Goal: Navigation & Orientation: Find specific page/section

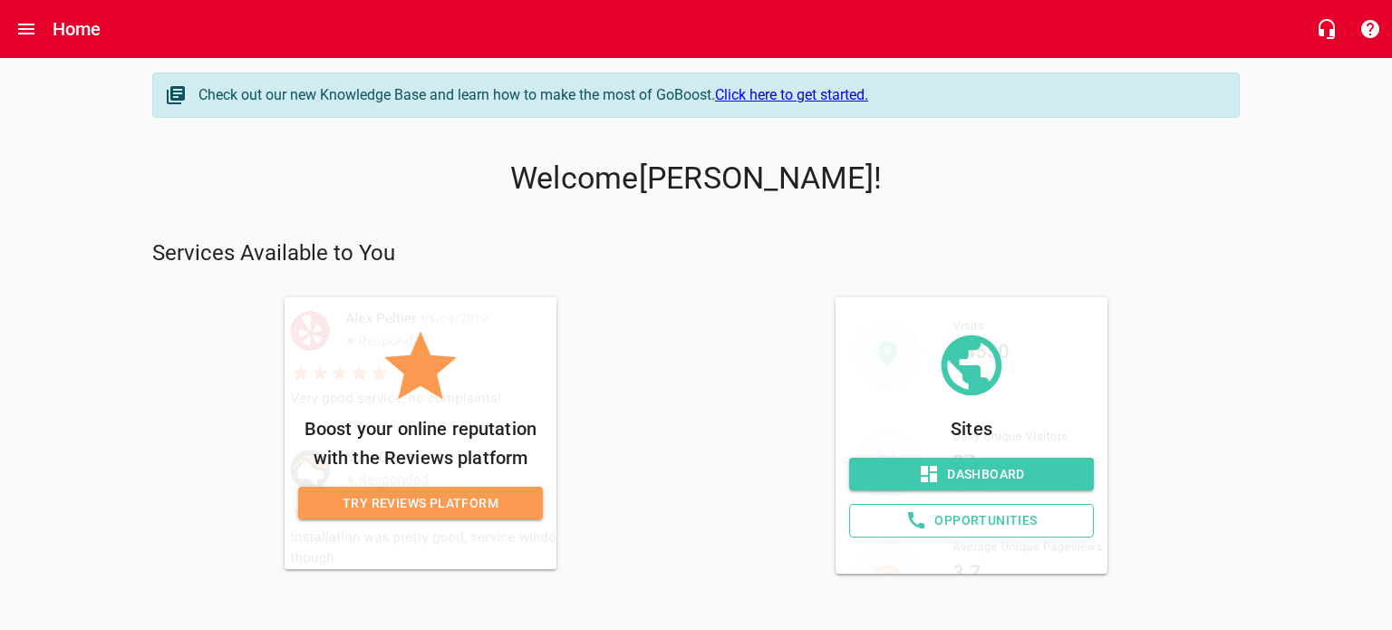
click at [972, 467] on span "Dashboard" at bounding box center [972, 474] width 216 height 23
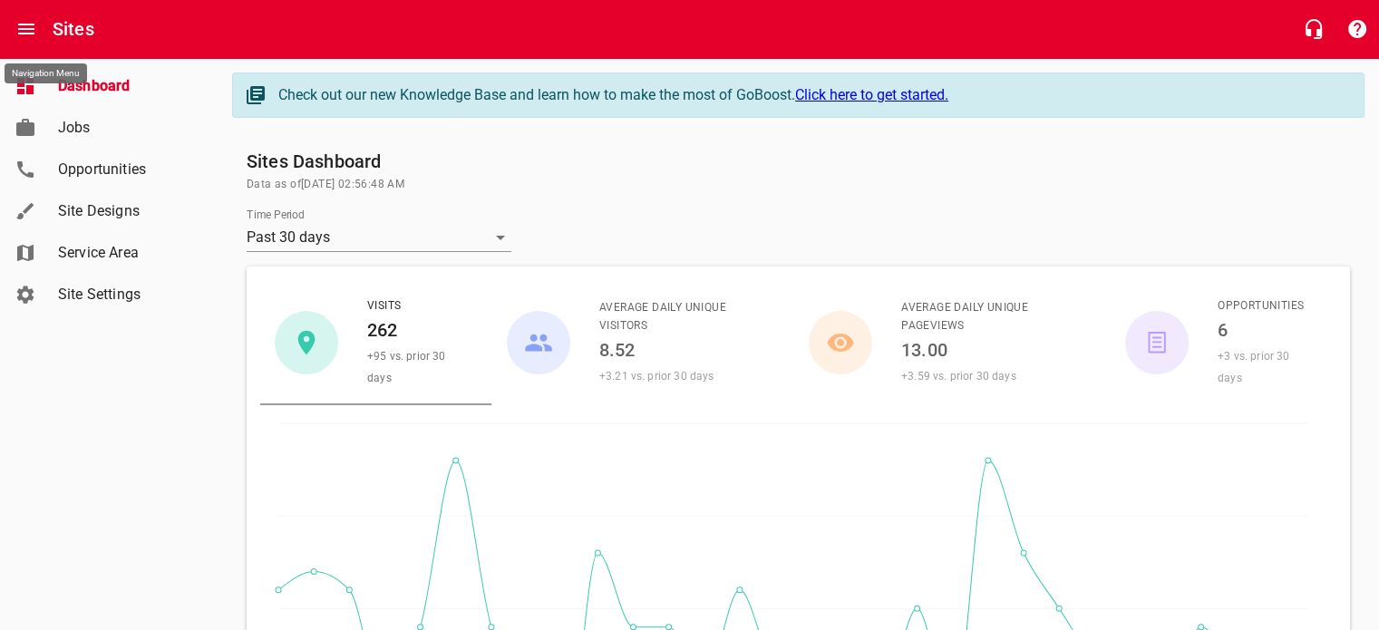
click at [24, 24] on icon "Open drawer" at bounding box center [26, 29] width 16 height 11
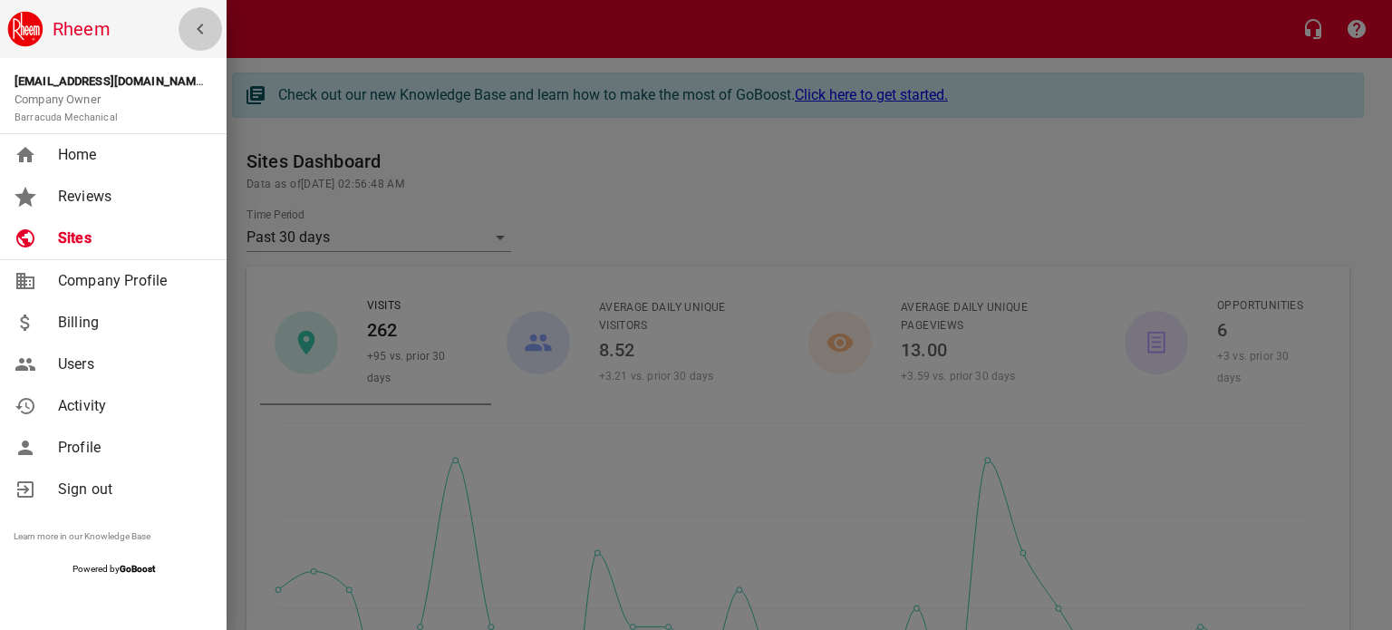
click at [202, 25] on icon "button" at bounding box center [200, 29] width 6 height 11
